Goal: Task Accomplishment & Management: Manage account settings

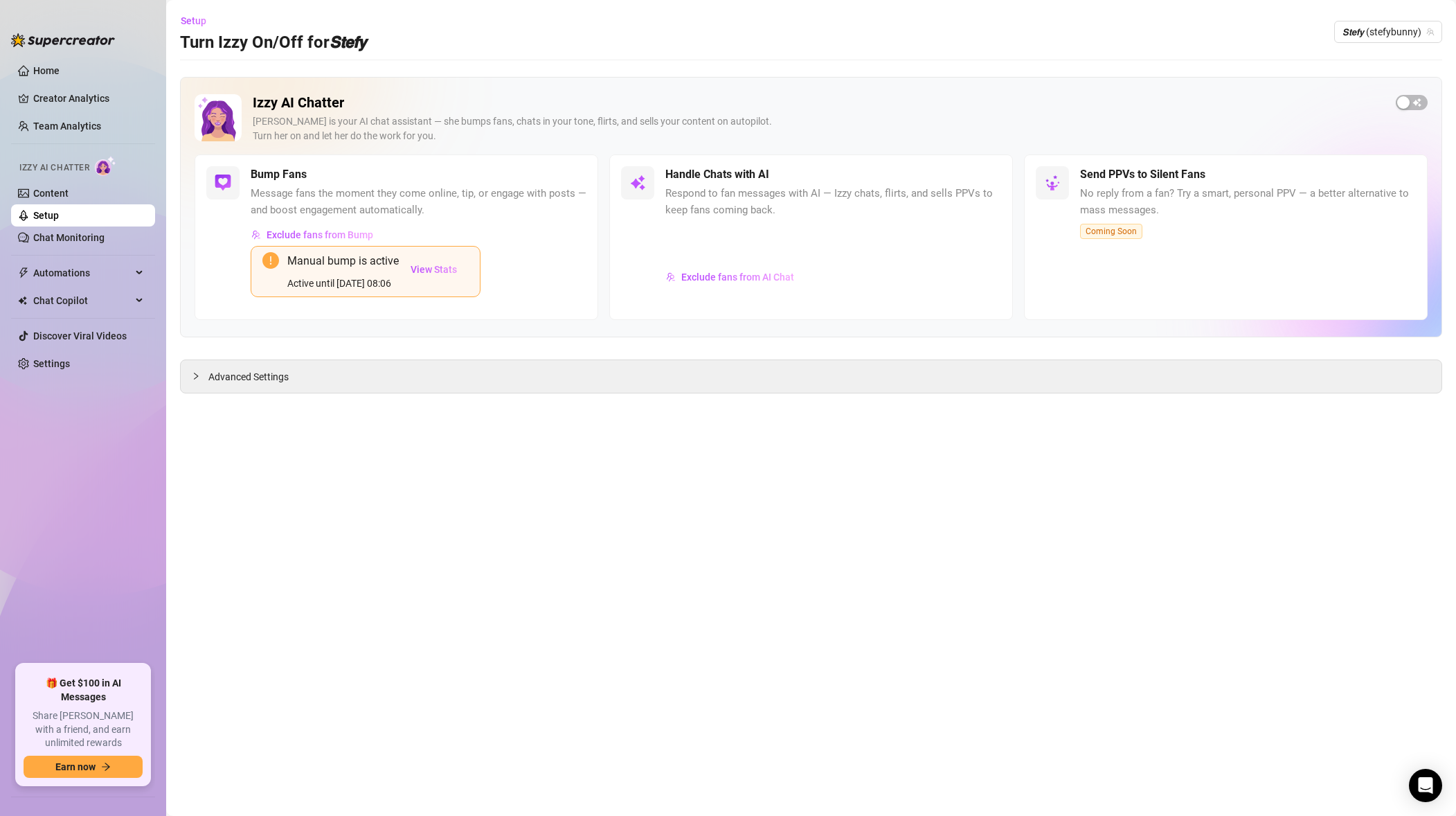
click at [1396, 108] on div at bounding box center [1412, 102] width 32 height 16
click at [1402, 104] on div "button" at bounding box center [1404, 102] width 13 height 13
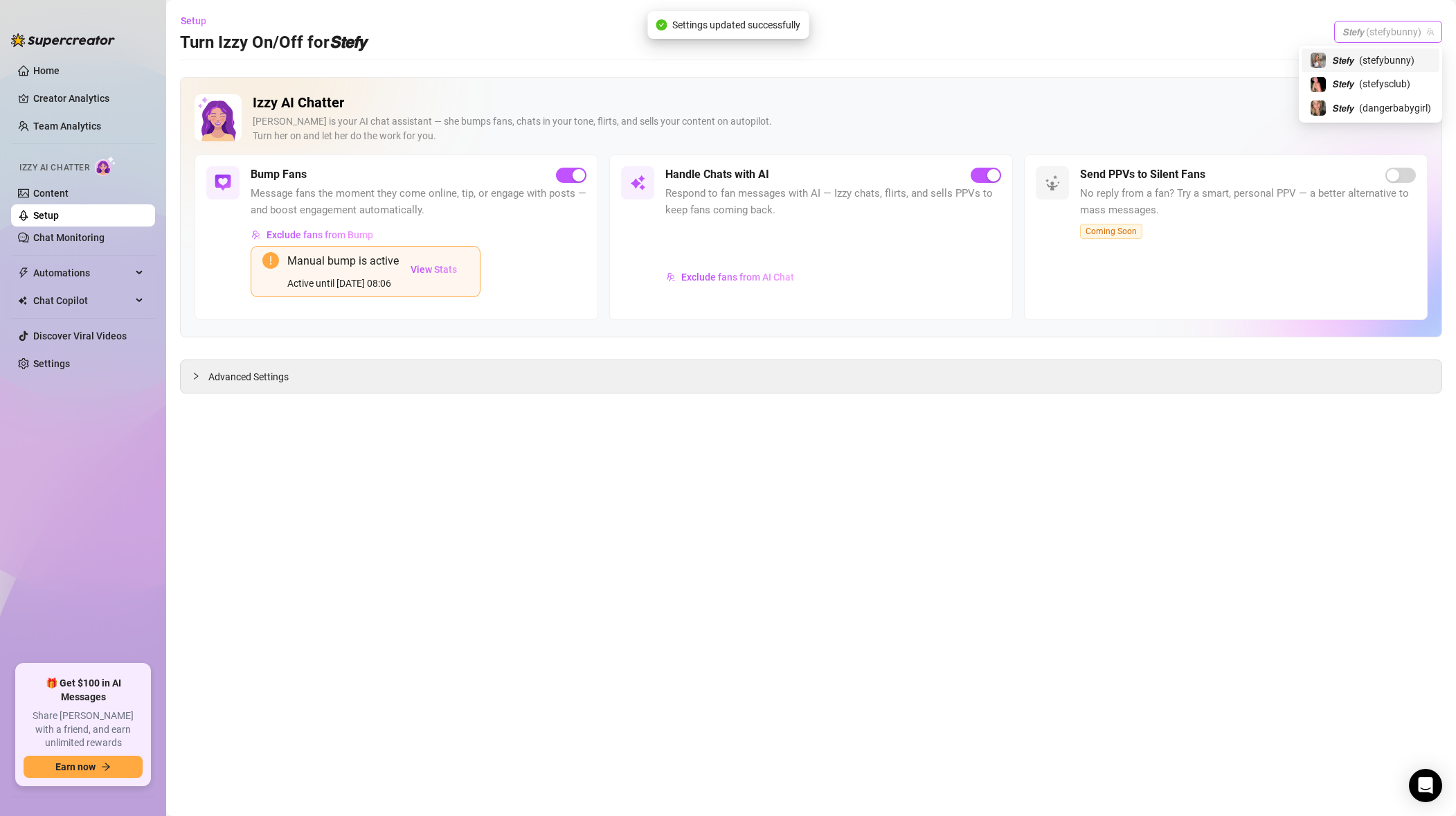
click at [1398, 38] on span "𝙎𝙩𝙚𝙛𝙮 (stefybunny)" at bounding box center [1388, 32] width 91 height 21
click at [1393, 77] on span "( stefysclub )" at bounding box center [1385, 83] width 52 height 15
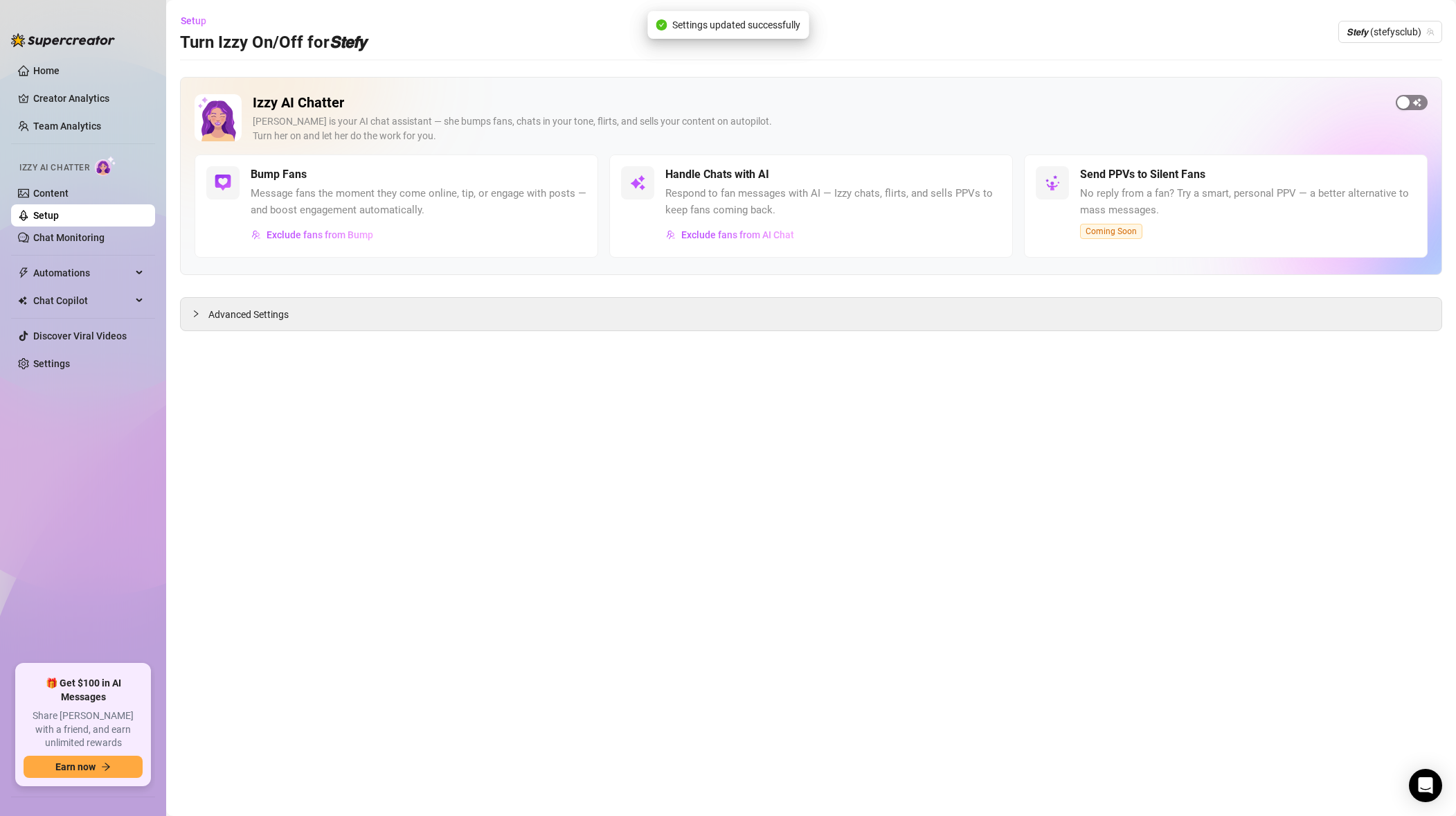
click at [1406, 100] on div "button" at bounding box center [1404, 102] width 13 height 13
click at [1398, 50] on div "Setup Turn Izzy On/Off for 𝙎𝙩𝙚𝙛𝙮 𝙎𝙩𝙚𝙛𝙮 (stefysclub)" at bounding box center [811, 32] width 1262 height 44
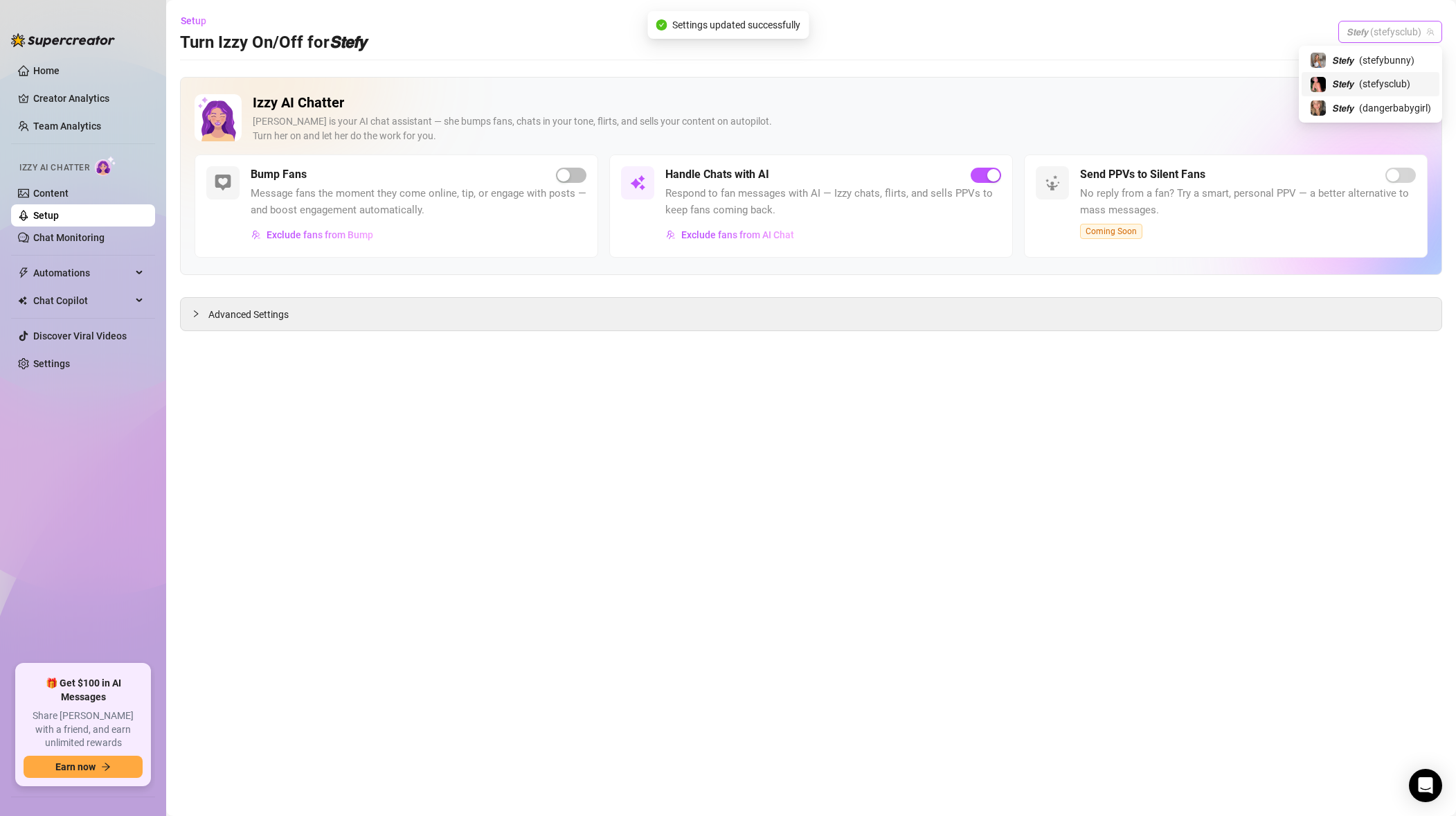
click at [1396, 32] on span "𝙎𝙩𝙚𝙛𝙮 (stefysclub)" at bounding box center [1390, 32] width 87 height 21
click at [1376, 110] on span "( dangerbabygirl )" at bounding box center [1396, 108] width 72 height 15
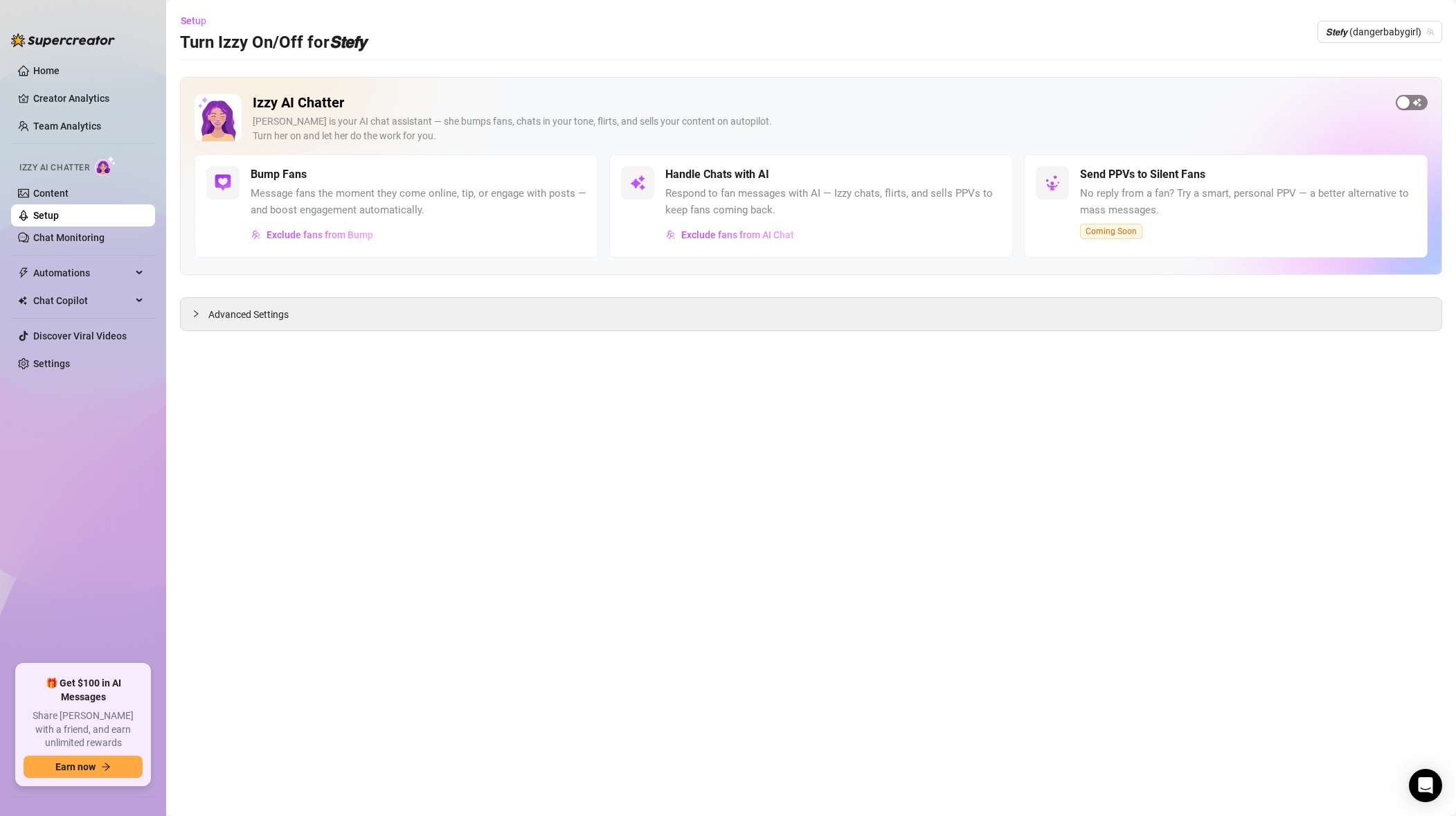
click at [1398, 97] on div "button" at bounding box center [1404, 102] width 13 height 13
